Goal: Information Seeking & Learning: Find specific page/section

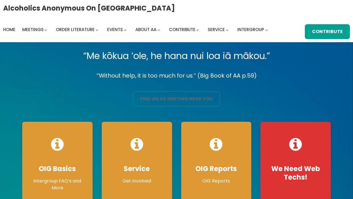
click at [162, 100] on link "find an aa meeting near you" at bounding box center [176, 98] width 87 height 15
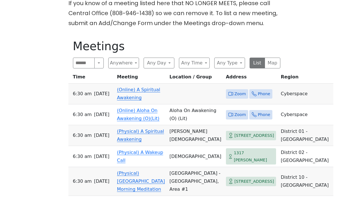
scroll to position [200, 0]
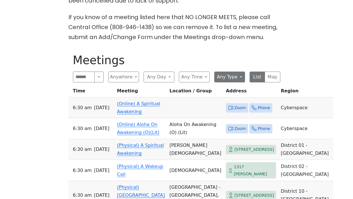
click at [233, 78] on button "Any Type" at bounding box center [229, 77] width 31 height 11
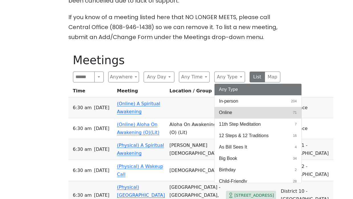
click at [227, 112] on span "Online" at bounding box center [225, 112] width 13 height 7
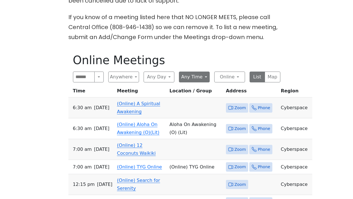
click at [209, 77] on button "Any Time" at bounding box center [194, 77] width 31 height 11
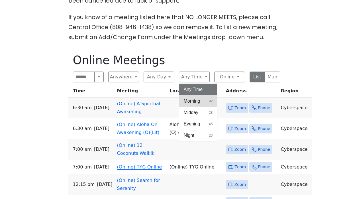
click at [201, 104] on button "Morning 92" at bounding box center [198, 101] width 38 height 11
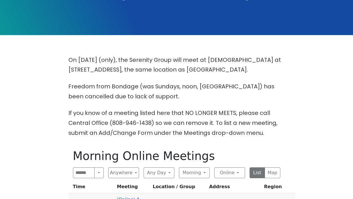
scroll to position [106, 0]
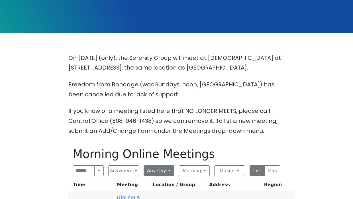
click at [161, 174] on button "Any Day" at bounding box center [159, 170] width 31 height 11
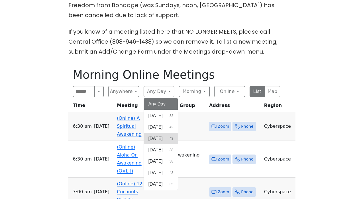
scroll to position [186, 0]
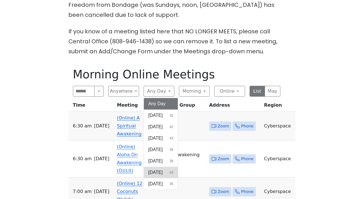
click at [164, 171] on button "[DATE] 43" at bounding box center [161, 172] width 34 height 11
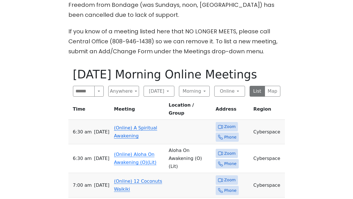
click at [315, 146] on div "On [DATE] (only), the Serenity Group will meet at [DEMOGRAPHIC_DATA] at [STREET…" at bounding box center [177, 121] width 318 height 296
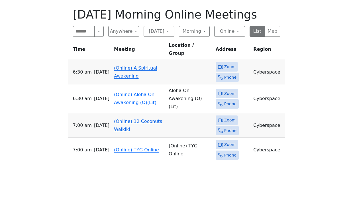
scroll to position [245, 0]
